Goal: Use online tool/utility: Utilize a website feature to perform a specific function

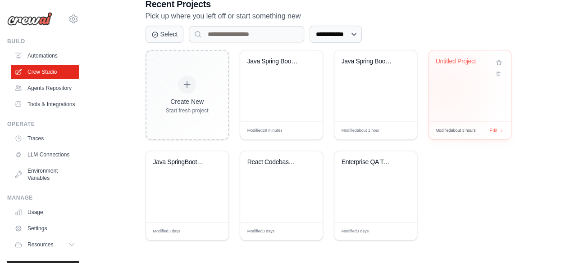
click at [443, 88] on div "Untitled Project" at bounding box center [469, 85] width 82 height 71
click at [478, 89] on div "Untitled Project" at bounding box center [469, 85] width 82 height 71
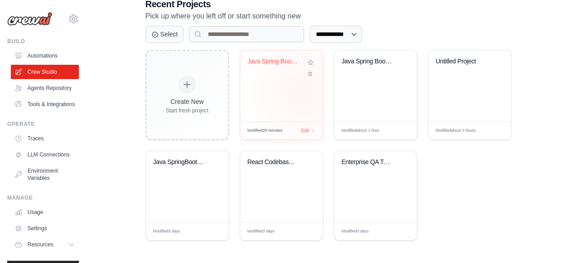
click at [303, 93] on div "Java Spring Boot Code Conversion Au..." at bounding box center [281, 85] width 82 height 71
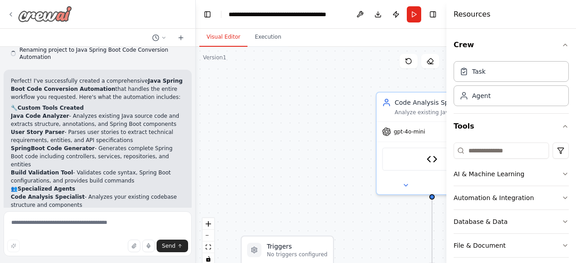
scroll to position [2284, 0]
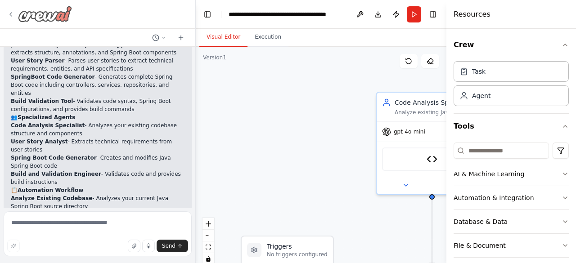
click at [9, 14] on icon at bounding box center [10, 14] width 7 height 7
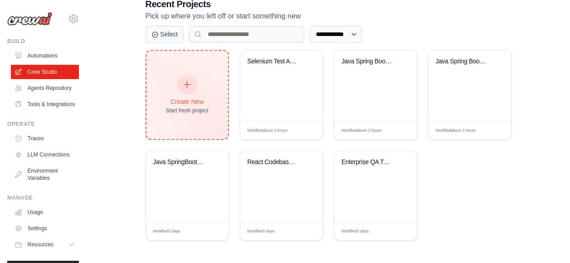
click at [181, 90] on div at bounding box center [187, 85] width 20 height 20
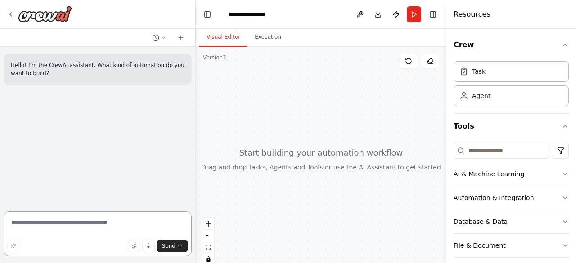
click at [47, 225] on textarea at bounding box center [98, 234] width 188 height 45
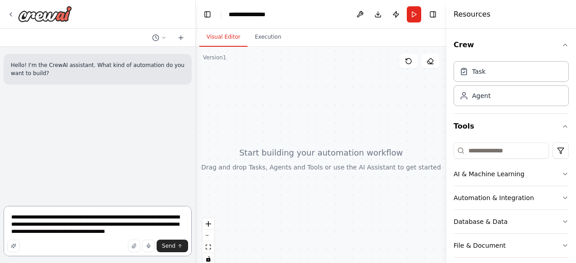
click at [27, 224] on textarea "**********" at bounding box center [98, 231] width 188 height 50
click at [162, 231] on textarea "**********" at bounding box center [98, 231] width 188 height 50
type textarea "**********"
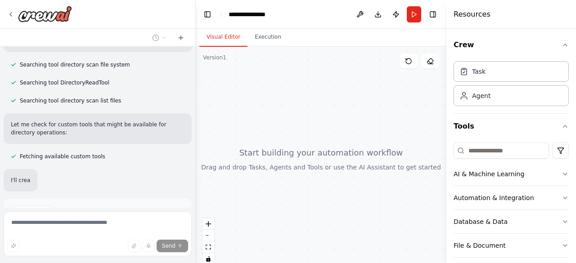
scroll to position [217, 0]
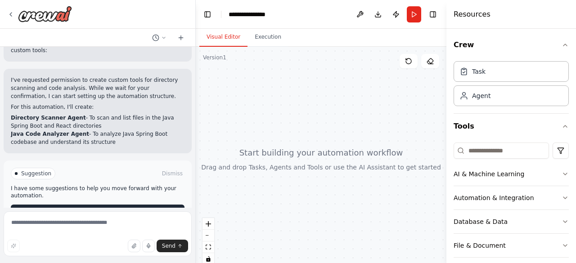
click at [128, 205] on button "Enable coding skills" at bounding box center [98, 212] width 174 height 14
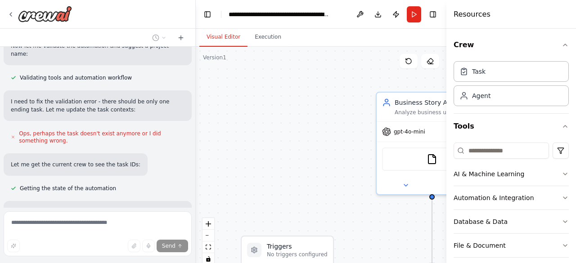
scroll to position [1255, 0]
click at [192, 51] on div at bounding box center [194, 131] width 4 height 263
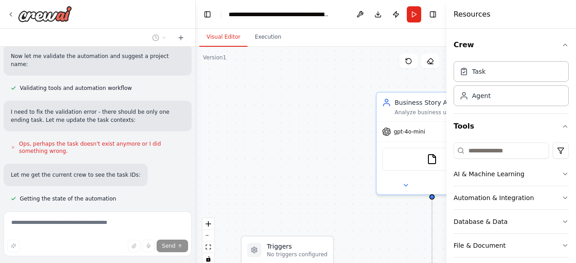
click at [192, 51] on div at bounding box center [194, 131] width 4 height 263
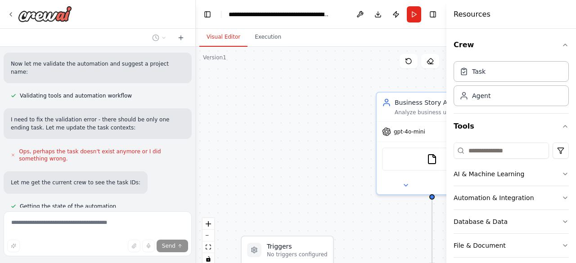
scroll to position [1201, 0]
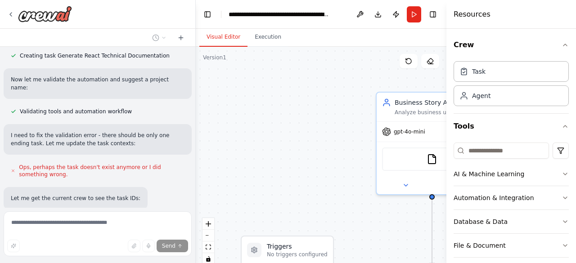
click at [192, 51] on div at bounding box center [194, 131] width 4 height 263
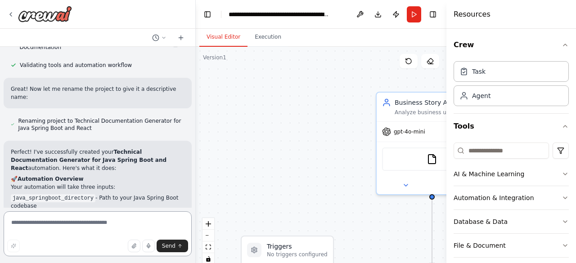
scroll to position [1444, 0]
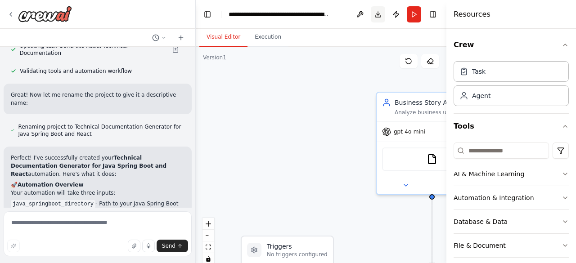
click at [377, 16] on button "Download" at bounding box center [378, 14] width 14 height 16
